Goal: Task Accomplishment & Management: Complete application form

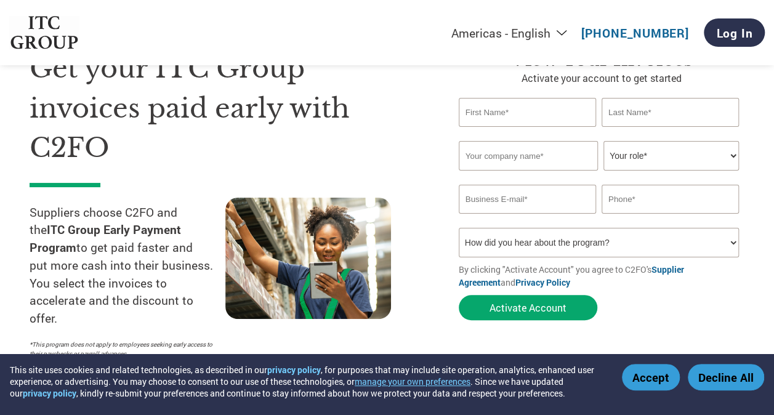
scroll to position [57, 0]
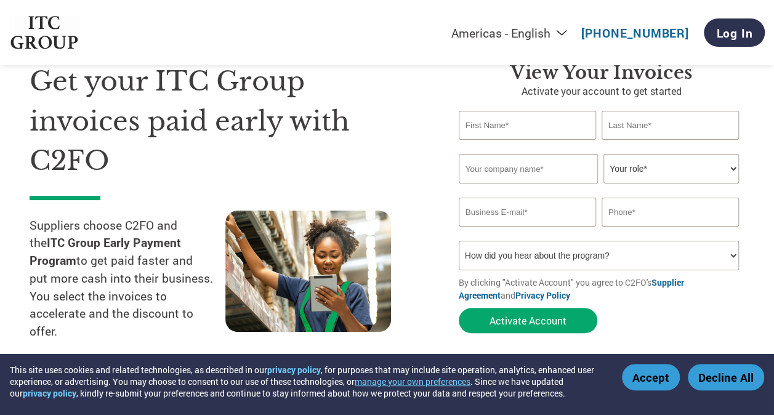
click at [530, 129] on input "text" at bounding box center [527, 125] width 137 height 29
type input "[PERSON_NAME]"
type input "27AAIFI2081D1ZL"
type input "09967114832"
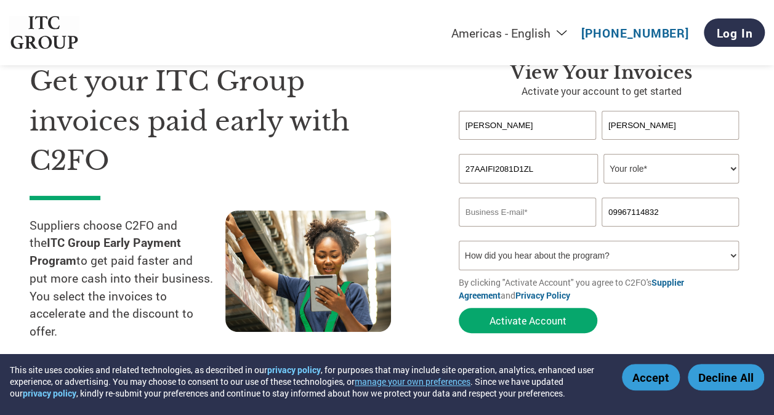
click at [642, 171] on select "Your role* CFO Controller Credit Manager Finance Director Treasurer CEO Preside…" at bounding box center [670, 169] width 135 height 30
select select "OTHER"
click at [603, 154] on select "Your role* CFO Controller Credit Manager Finance Director Treasurer CEO Preside…" at bounding box center [670, 169] width 135 height 30
click at [526, 224] on input "email" at bounding box center [527, 212] width 137 height 29
type input "[PERSON_NAME][EMAIL_ADDRESS][DOMAIN_NAME]"
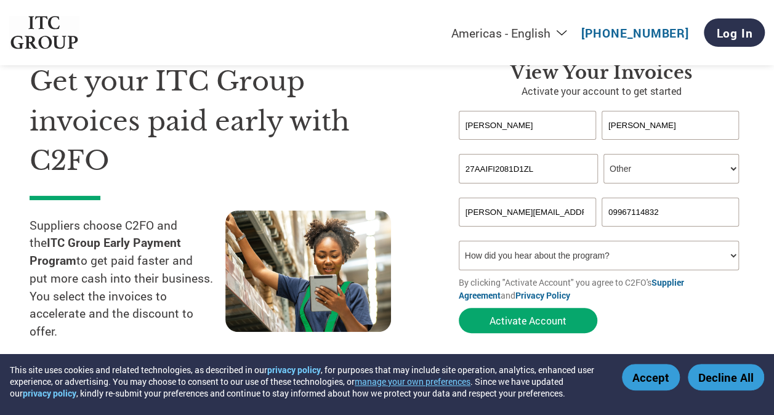
click at [532, 257] on select "How did you hear about the program? Received a letter Email Social Media Online…" at bounding box center [599, 256] width 280 height 30
select select "Email"
click at [459, 242] on select "How did you hear about the program? Received a letter Email Social Media Online…" at bounding box center [599, 256] width 280 height 30
click at [512, 326] on button "Activate Account" at bounding box center [528, 320] width 139 height 25
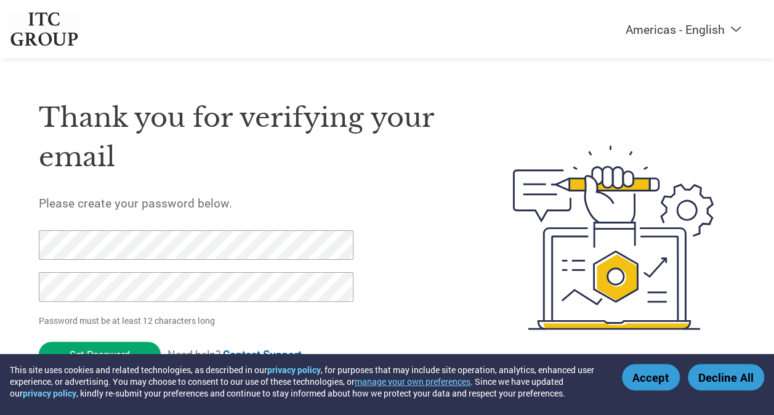
scroll to position [11, 0]
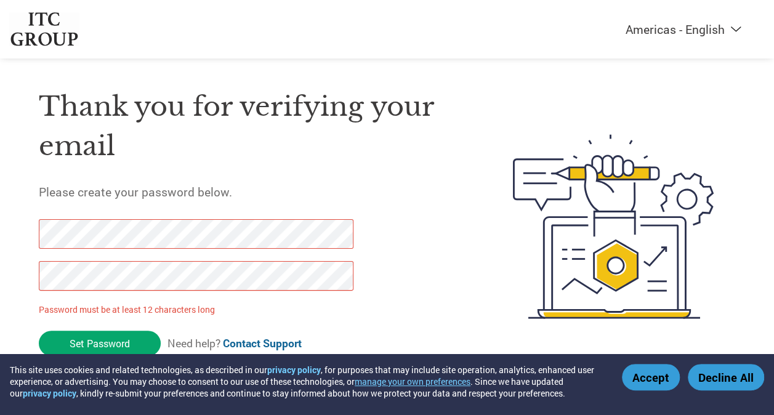
drag, startPoint x: 118, startPoint y: 339, endPoint x: 4, endPoint y: 241, distance: 150.3
click at [4, 241] on div "Thank you for verifying your email Please create your password below. Password …" at bounding box center [387, 226] width 774 height 315
click at [0, 249] on html "This site uses cookies and related technologies, as described in our privacy po…" at bounding box center [387, 202] width 774 height 426
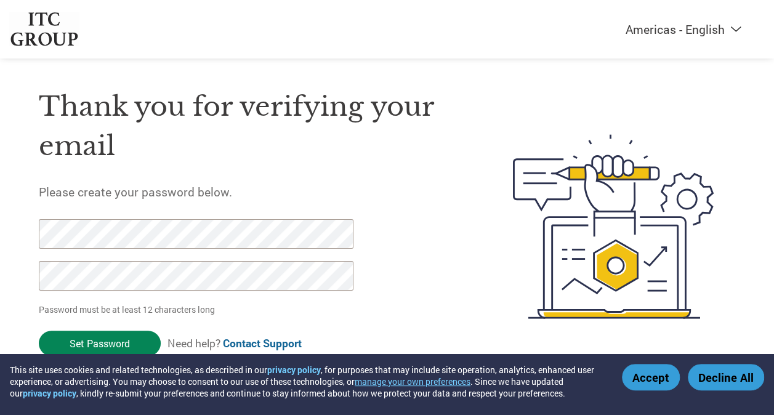
click at [115, 341] on input "Set Password" at bounding box center [100, 343] width 122 height 25
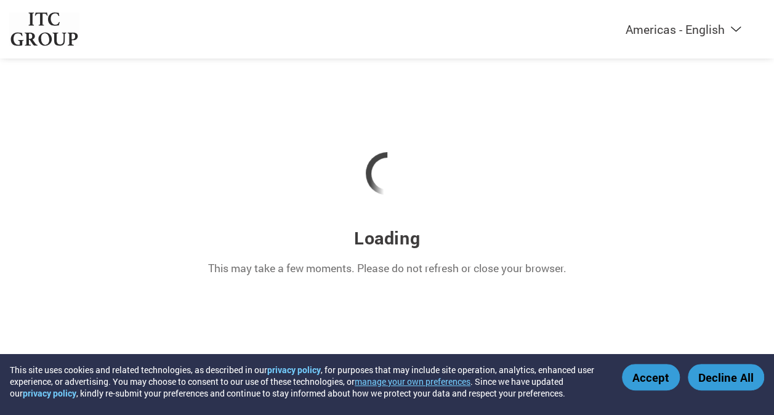
scroll to position [0, 0]
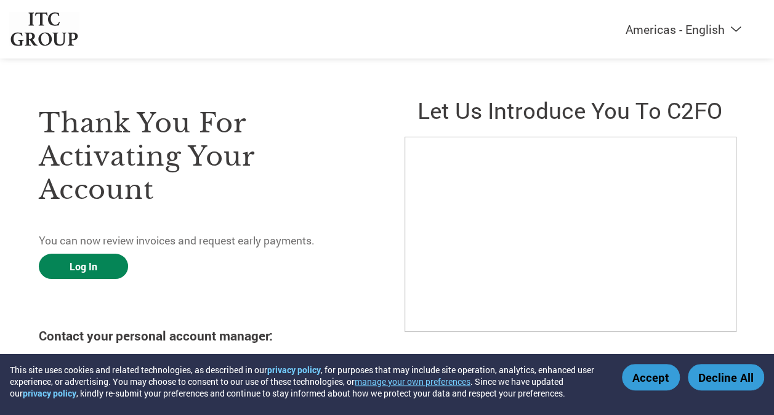
click at [89, 262] on link "Log In" at bounding box center [83, 266] width 89 height 25
